Goal: Task Accomplishment & Management: Manage account settings

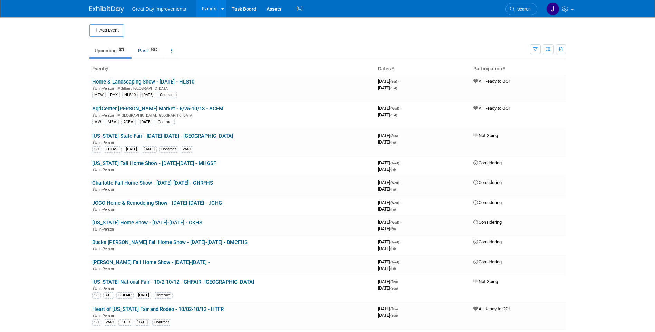
drag, startPoint x: 520, startPoint y: 11, endPoint x: 498, endPoint y: 10, distance: 22.1
click at [520, 11] on span "Search" at bounding box center [523, 9] width 16 height 5
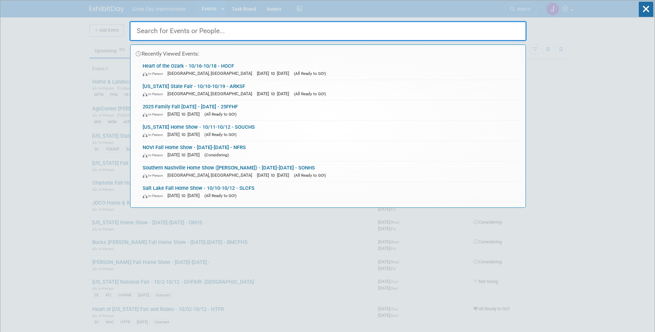
paste input "DULHEF"
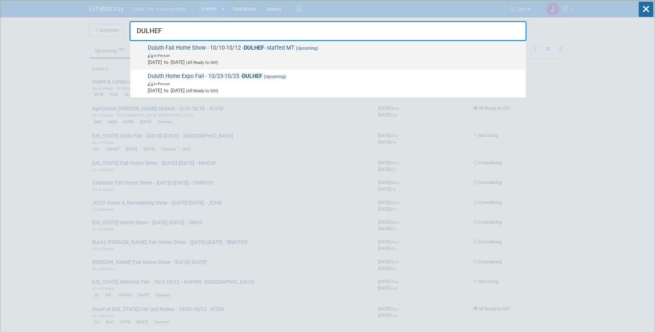
type input "DULHEF"
click at [192, 56] on span "In-Person" at bounding box center [335, 55] width 375 height 7
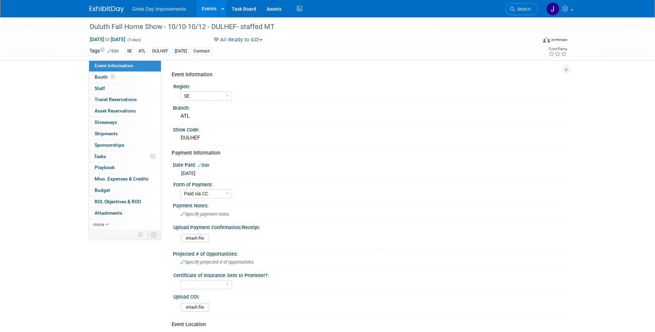
select select "SE"
select select "Paid via CC"
click at [112, 27] on div "Duluth Fall Home Show - 10/10-10/12 - DULHEF- staffed MT" at bounding box center [307, 27] width 440 height 12
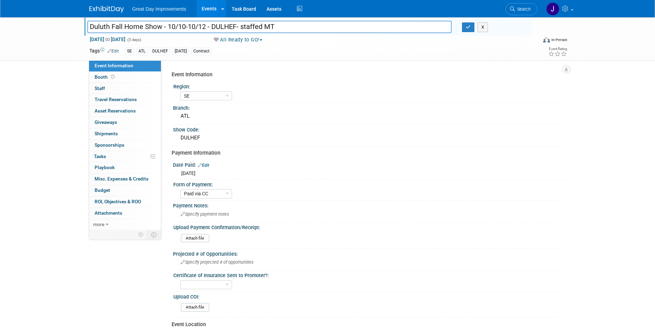
click at [98, 26] on input "Duluth Fall Home Show - 10/10-10/12 - DULHEF- staffed MT" at bounding box center [269, 27] width 365 height 12
drag, startPoint x: 98, startPoint y: 26, endPoint x: 233, endPoint y: 27, distance: 135.4
click at [233, 27] on input "Duluth Fall Home Show - 10/10-10/12 - DULHEF- staffed MT" at bounding box center [269, 27] width 365 height 12
click at [526, 13] on link "Search" at bounding box center [522, 9] width 32 height 12
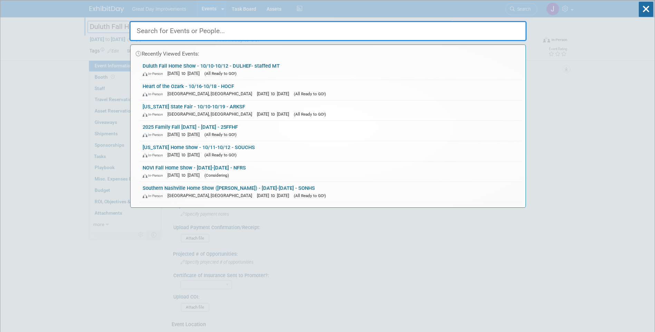
paste input "NOLAHS"
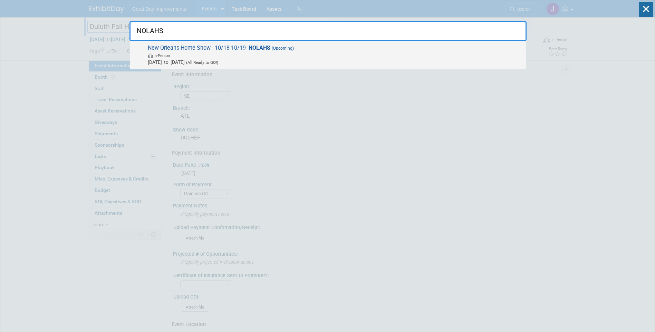
type input "NOLAHS"
click at [382, 52] on span "In-Person" at bounding box center [335, 55] width 375 height 7
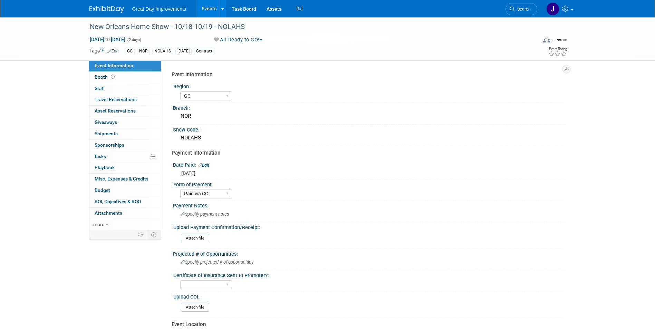
select select "GC"
select select "Paid via CC"
click at [523, 11] on span "Search" at bounding box center [523, 9] width 16 height 5
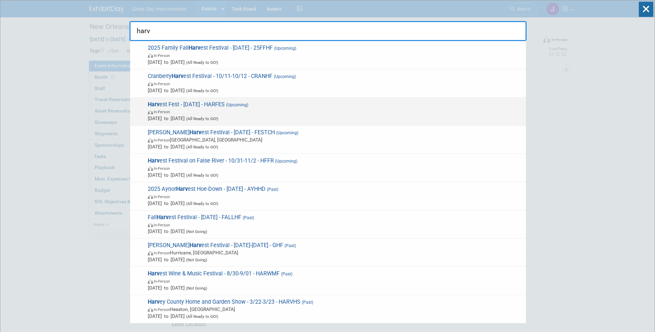
type input "harv"
click at [274, 110] on span "In-Person" at bounding box center [335, 111] width 375 height 7
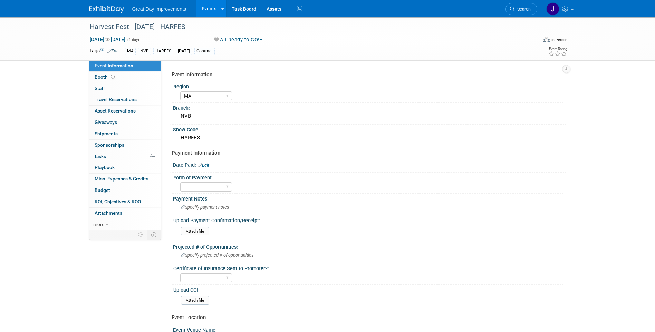
select select "MA"
click at [115, 23] on div "Harvest Fest - [DATE] - HARFES" at bounding box center [307, 27] width 440 height 12
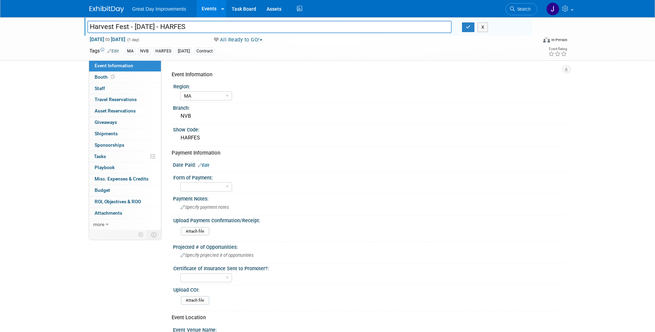
click at [187, 25] on input "Harvest Fest - [DATE] - HARFES" at bounding box center [269, 27] width 365 height 12
click at [112, 28] on input "Harvest Fest - [DATE] - HARFES" at bounding box center [269, 27] width 365 height 12
drag, startPoint x: 112, startPoint y: 28, endPoint x: 138, endPoint y: 28, distance: 25.9
click at [138, 28] on input "Harvest Fest - [DATE] - HARFES" at bounding box center [269, 27] width 365 height 12
click at [102, 28] on input "Harvest Fest - [DATE] - HARFES" at bounding box center [269, 27] width 365 height 12
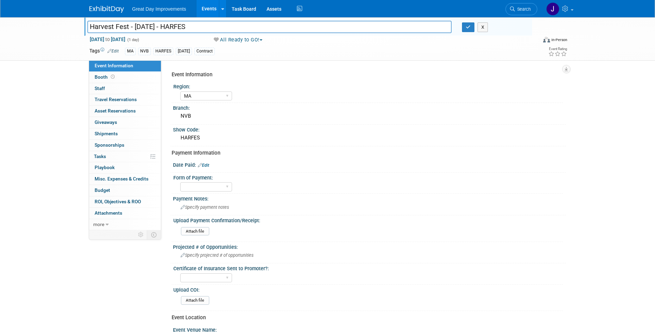
drag, startPoint x: 102, startPoint y: 28, endPoint x: 193, endPoint y: 32, distance: 90.9
click at [193, 32] on input "Harvest Fest - [DATE] - HARFES" at bounding box center [269, 27] width 365 height 12
click at [107, 30] on input "Harvest Fest - [DATE] - HARFES" at bounding box center [269, 27] width 365 height 12
click at [99, 25] on input "Harvest Fest - [DATE] - HARFES" at bounding box center [269, 27] width 365 height 12
drag, startPoint x: 99, startPoint y: 25, endPoint x: 191, endPoint y: 25, distance: 92.2
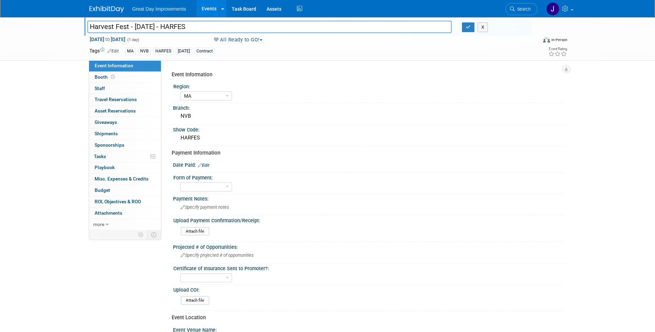
click at [191, 25] on input "Harvest Fest - [DATE] - HARFES" at bounding box center [269, 27] width 365 height 12
